Goal: Task Accomplishment & Management: Manage account settings

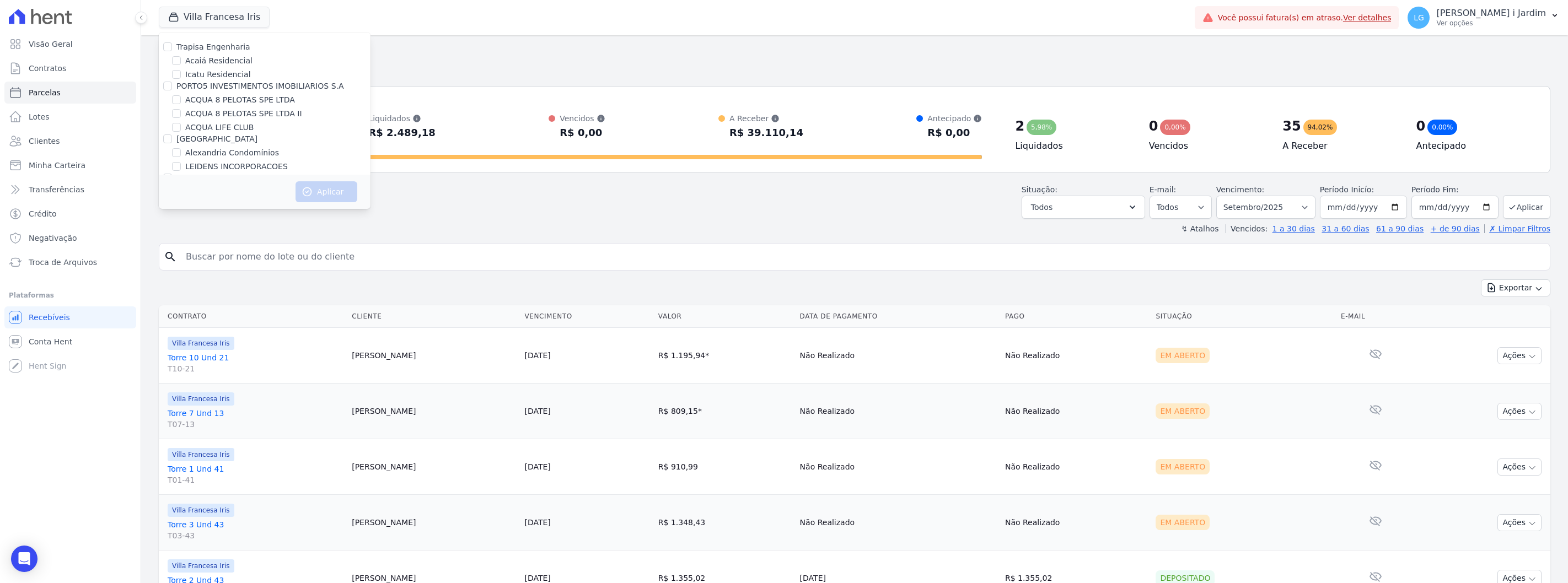
select select
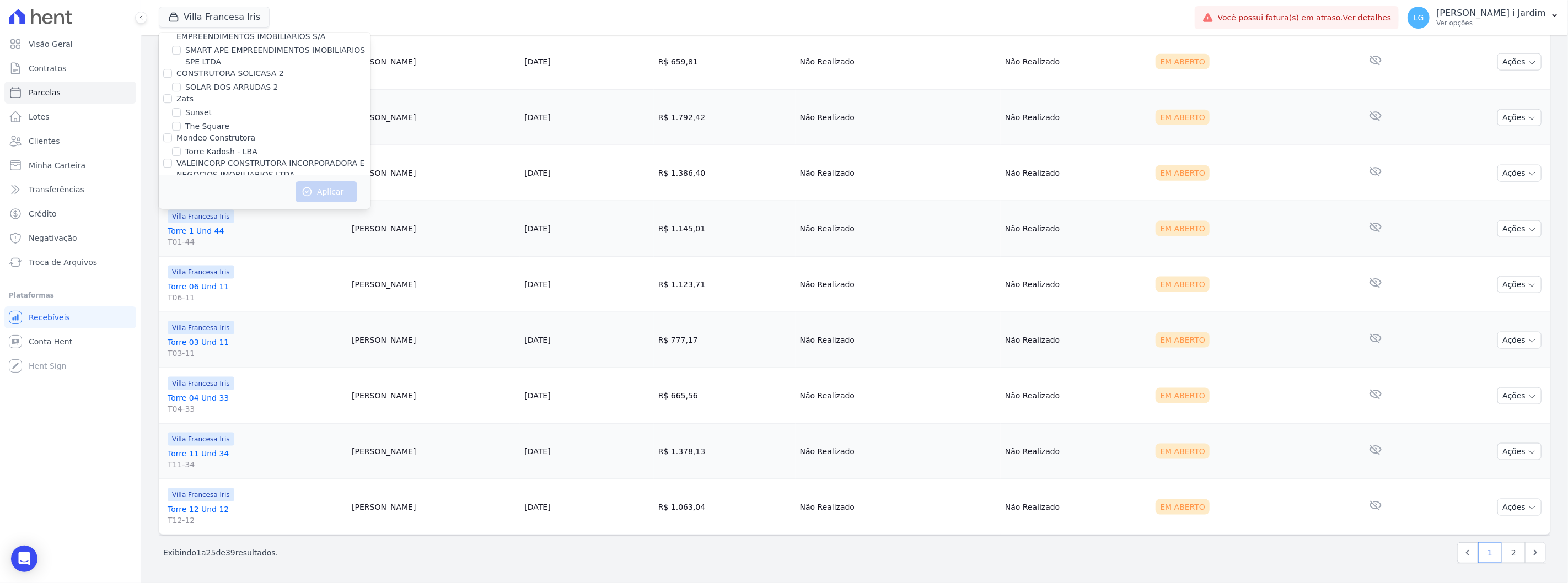
click at [290, 6] on div "Villa Francesa Iris Trapisa Engenharia Acaiá Residencial Icatu Residencial PORT…" at bounding box center [674, 17] width 1031 height 36
click at [207, 25] on button "Villa Francesa Iris" at bounding box center [214, 16] width 110 height 21
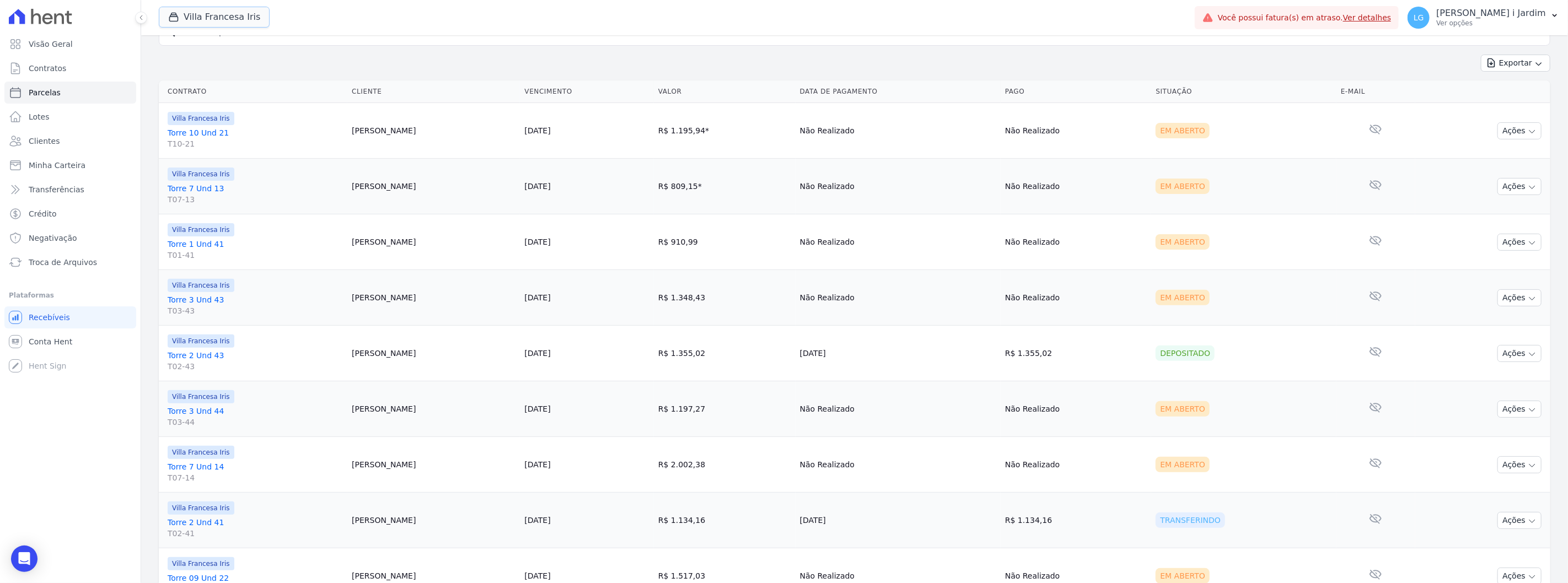
scroll to position [11, 0]
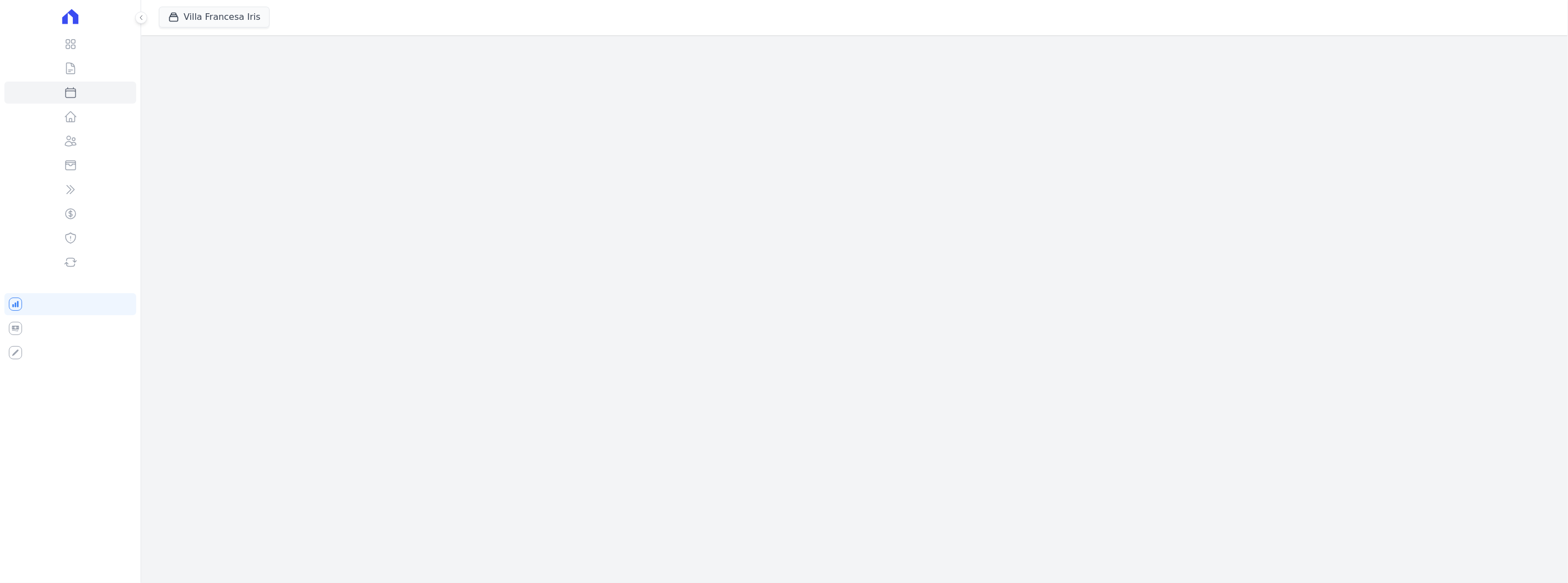
select select
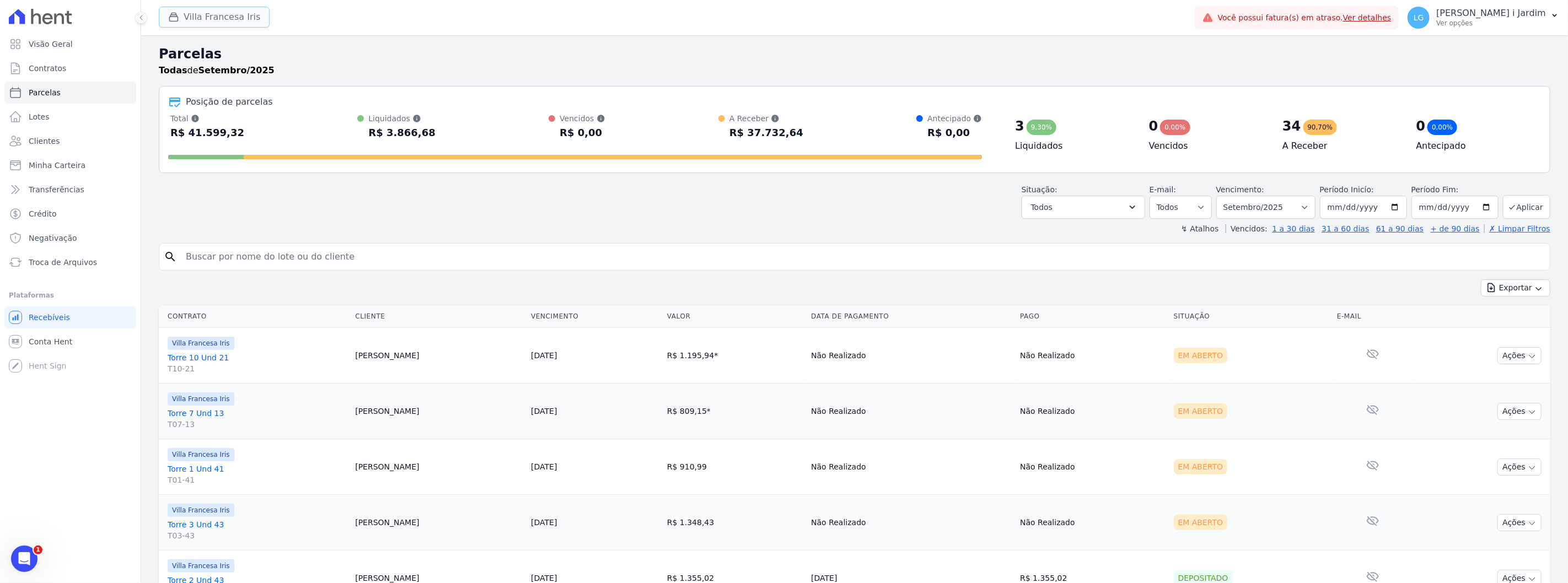
click at [180, 14] on div "button" at bounding box center [176, 17] width 15 height 11
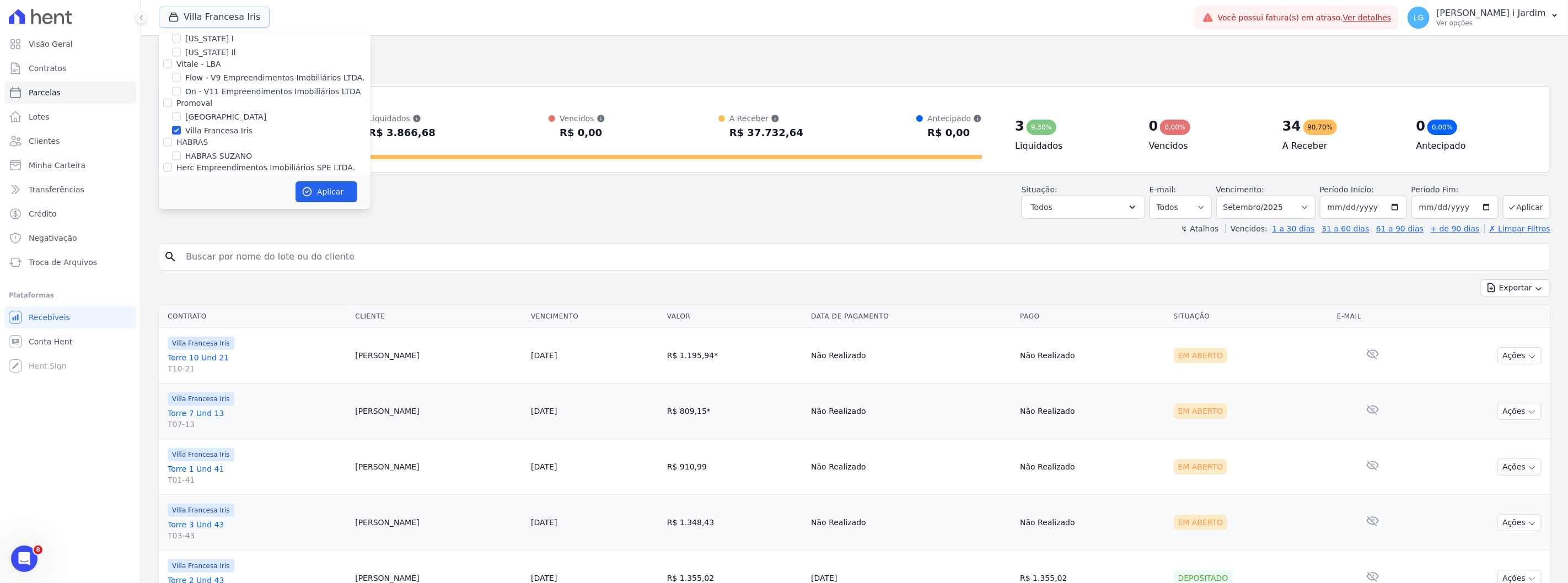
scroll to position [1225, 0]
click at [207, 148] on label "Villa Francesa Iris" at bounding box center [219, 153] width 67 height 12
click at [181, 148] on input "Villa Francesa Iris" at bounding box center [177, 153] width 9 height 9
checkbox input "false"
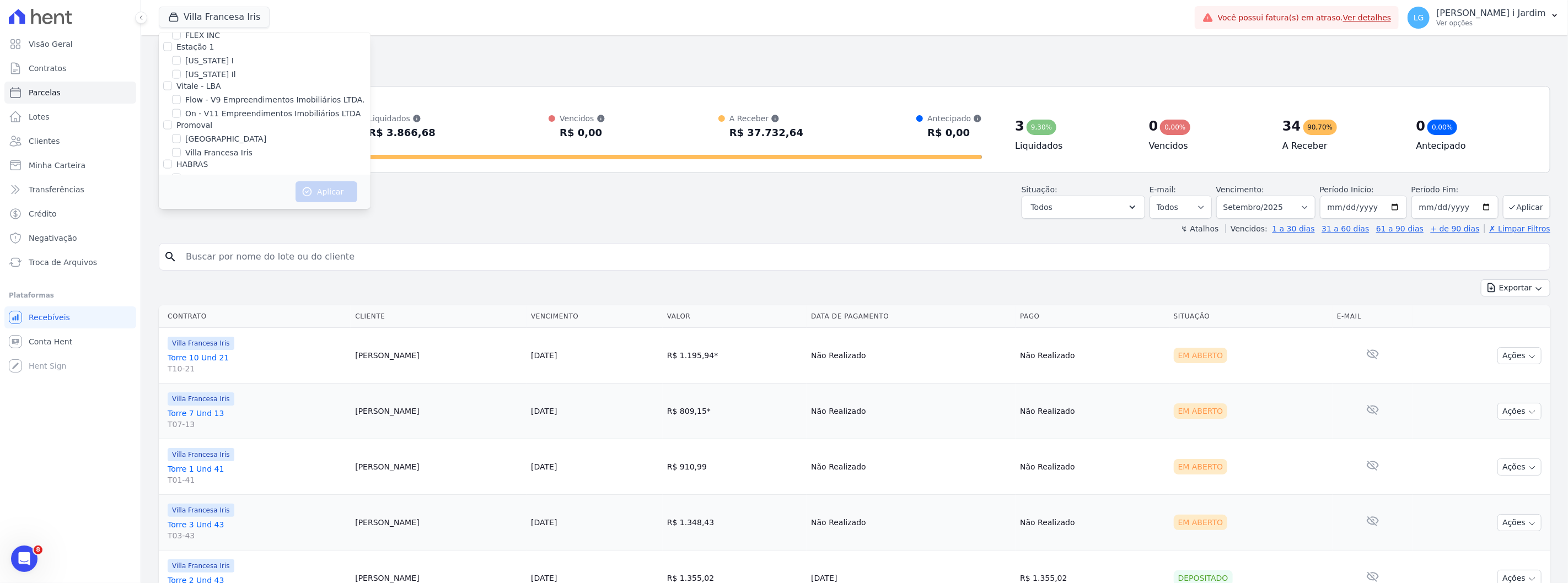
click at [199, 133] on label "[GEOGRAPHIC_DATA]" at bounding box center [226, 139] width 81 height 12
click at [181, 135] on input "[GEOGRAPHIC_DATA]" at bounding box center [177, 139] width 9 height 9
checkbox input "true"
click at [320, 192] on button "Aplicar" at bounding box center [326, 191] width 62 height 21
select select
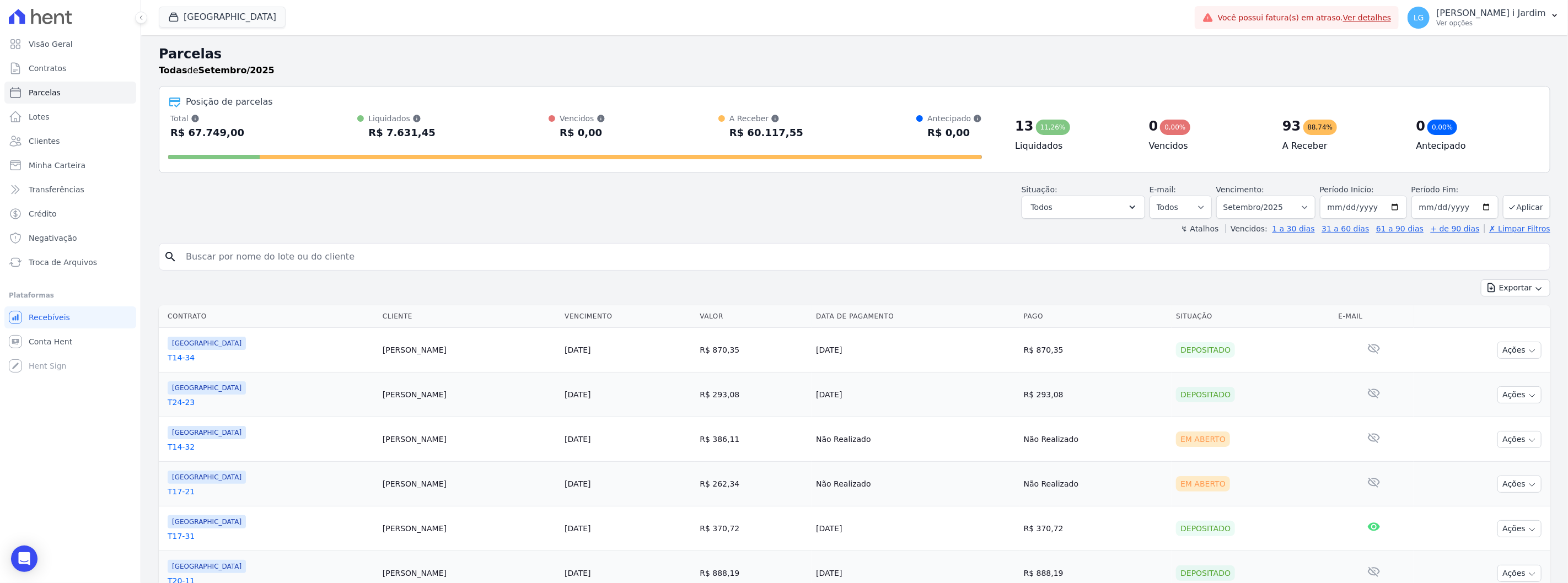
click at [356, 208] on div "Situação: Agendado Em Aberto Pago Processando Cancelado Vencido Transferindo De…" at bounding box center [854, 199] width 1391 height 39
drag, startPoint x: 158, startPoint y: 53, endPoint x: 262, endPoint y: 78, distance: 107.0
click at [271, 77] on div "Parcelas Todas de Setembro/2025" at bounding box center [854, 65] width 1391 height 42
drag, startPoint x: 269, startPoint y: 72, endPoint x: 161, endPoint y: 54, distance: 109.5
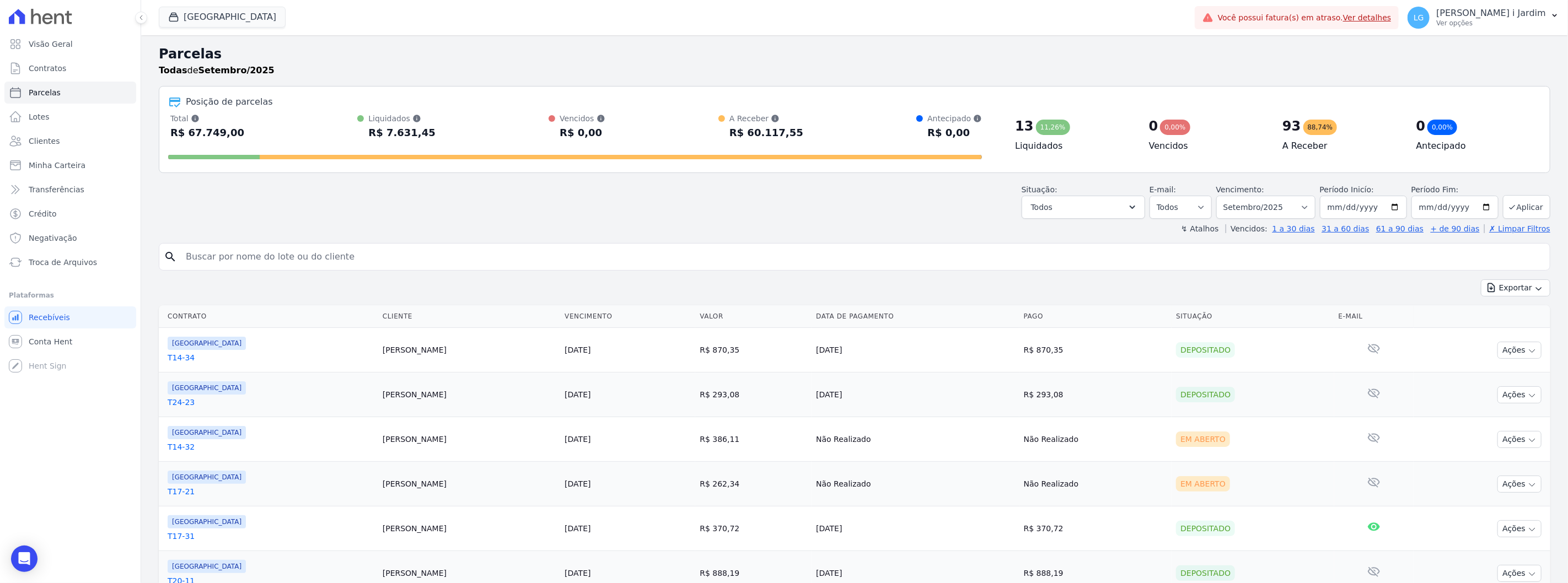
click at [161, 54] on div "Parcelas Todas de Setembro/2025" at bounding box center [854, 61] width 1391 height 33
drag, startPoint x: 161, startPoint y: 53, endPoint x: 272, endPoint y: 72, distance: 112.6
click at [272, 72] on div "Parcelas Todas de Setembro/2025" at bounding box center [854, 61] width 1391 height 33
click at [282, 72] on div "Todas de Setembro/2025" at bounding box center [854, 71] width 1391 height 14
